Goal: Information Seeking & Learning: Understand process/instructions

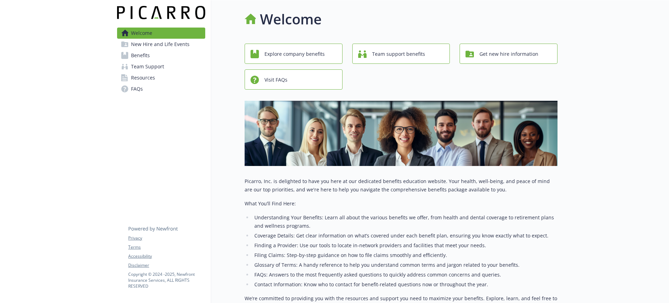
click at [137, 57] on span "Benefits" at bounding box center [140, 55] width 19 height 11
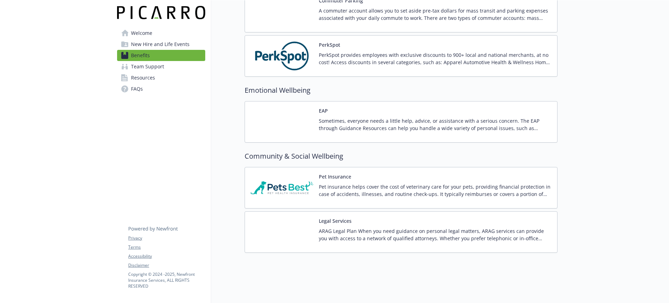
scroll to position [1218, 0]
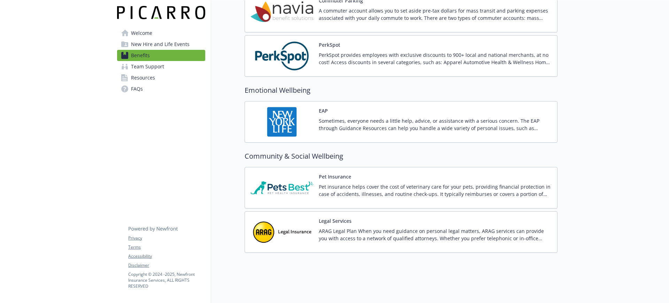
click at [344, 51] on p "PerkSpot provides employees with exclusive discounts to 900+ local and national…" at bounding box center [435, 58] width 233 height 15
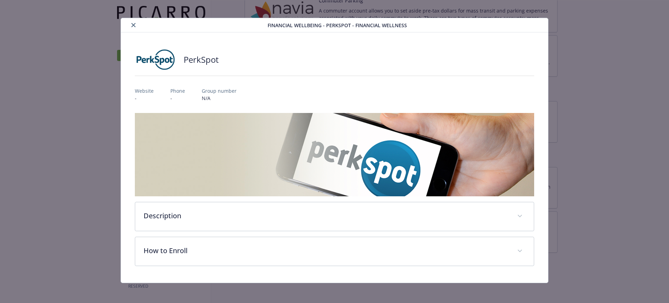
scroll to position [6, 0]
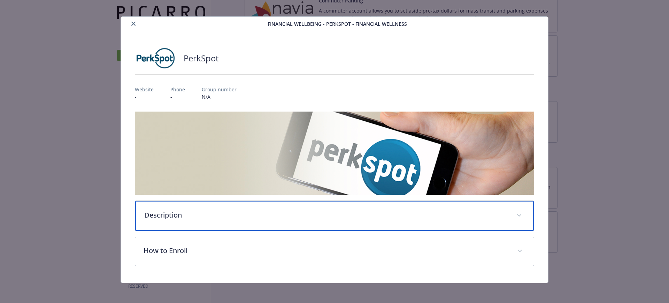
click at [165, 208] on div "Description" at bounding box center [334, 216] width 399 height 30
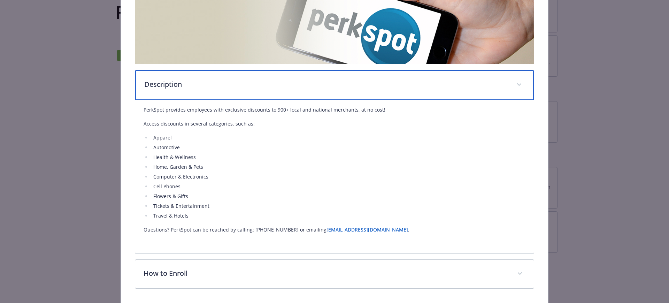
scroll to position [161, 0]
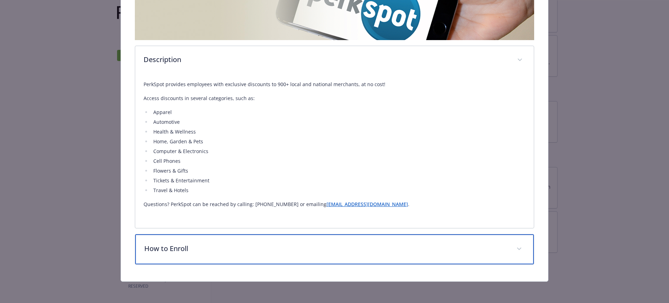
click at [181, 251] on p "How to Enroll" at bounding box center [326, 248] width 364 height 10
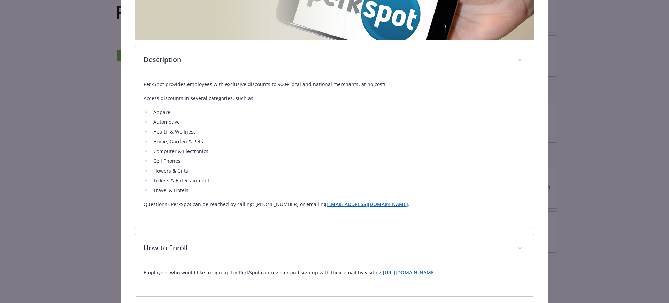
click at [410, 272] on link "[URL][DOMAIN_NAME]" at bounding box center [409, 272] width 53 height 7
click at [485, 265] on div "Employees who would like to sign up for PerkSpot can register and sign up with …" at bounding box center [335, 275] width 382 height 25
click at [428, 271] on link "[URL][DOMAIN_NAME]" at bounding box center [409, 272] width 53 height 7
